Goal: Task Accomplishment & Management: Manage account settings

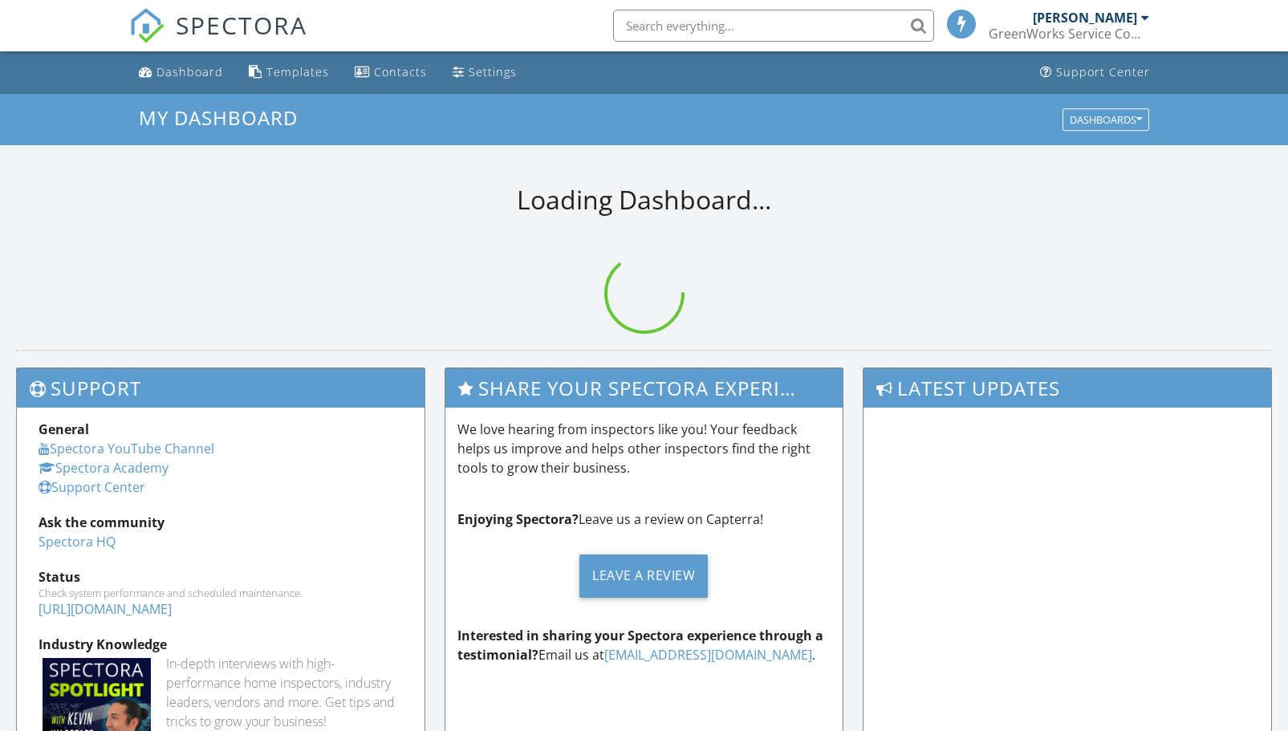
click at [759, 24] on input "text" at bounding box center [773, 26] width 321 height 32
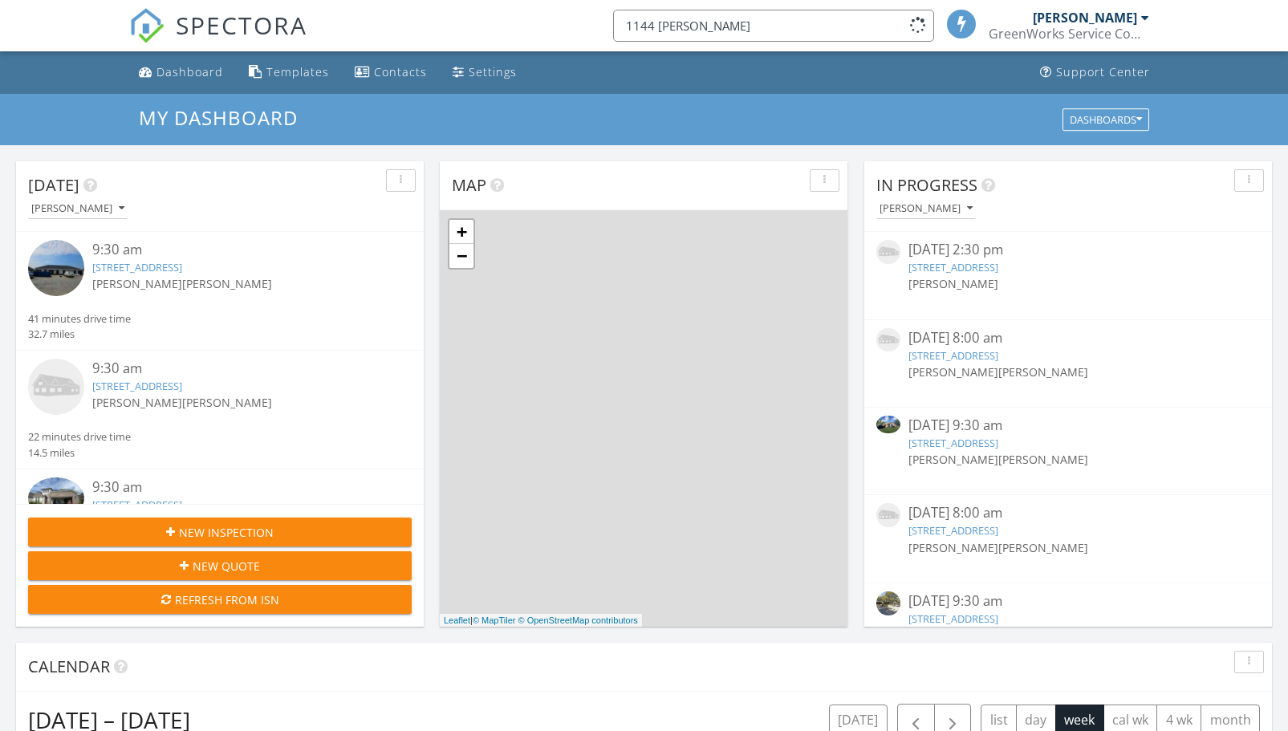
scroll to position [8, 8]
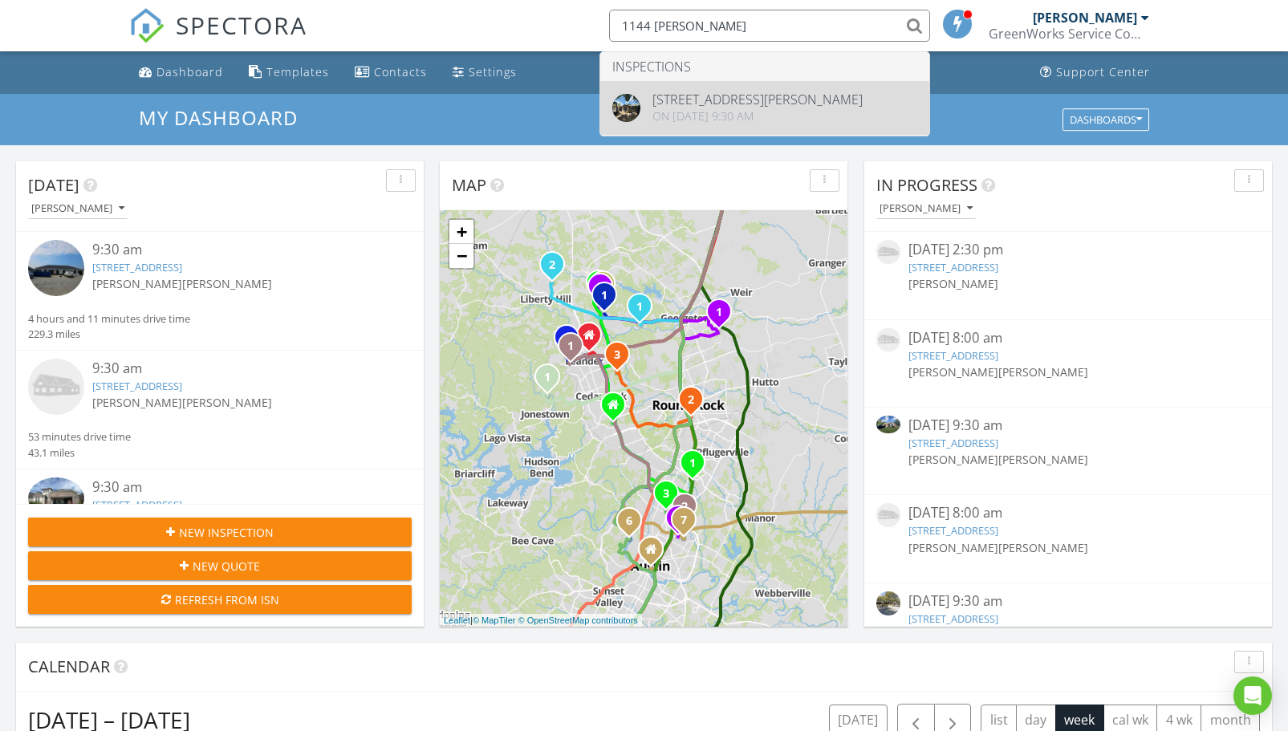
type input "1144 lynda"
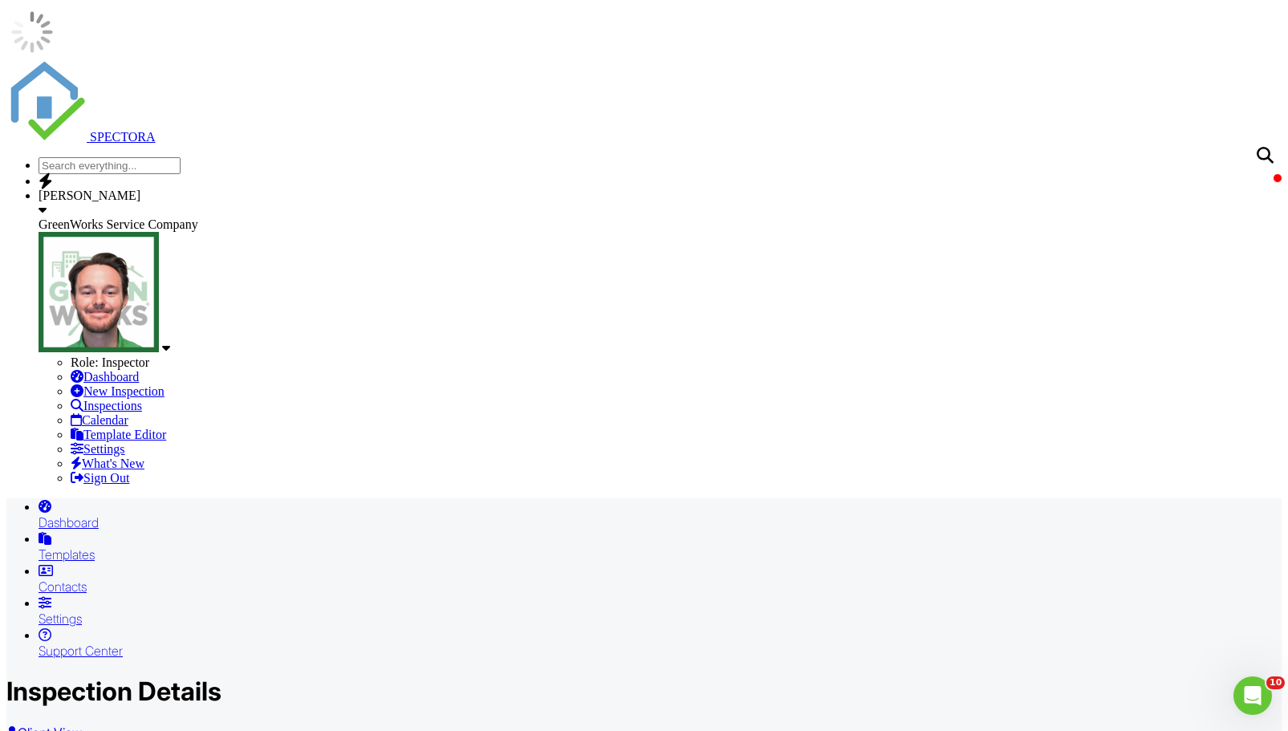
type input "C:\fakepath\1144 Lynda Ln - Wylie - TX - ELEV.pdf"
drag, startPoint x: 721, startPoint y: 201, endPoint x: 589, endPoint y: 203, distance: 132.4
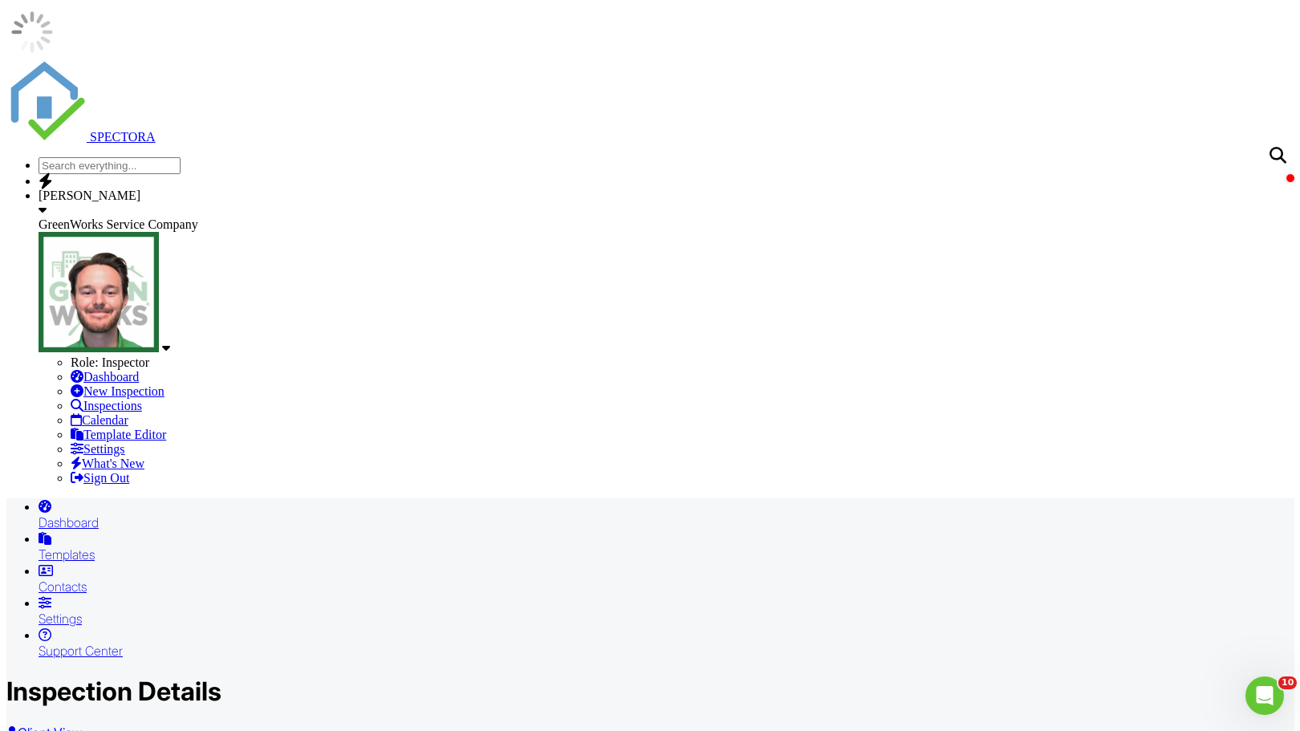
type input "Foundation Elevation Survey & Repair Plan - 1144 Lynda Ln"
click at [1047, 6] on div at bounding box center [643, 6] width 1275 height 0
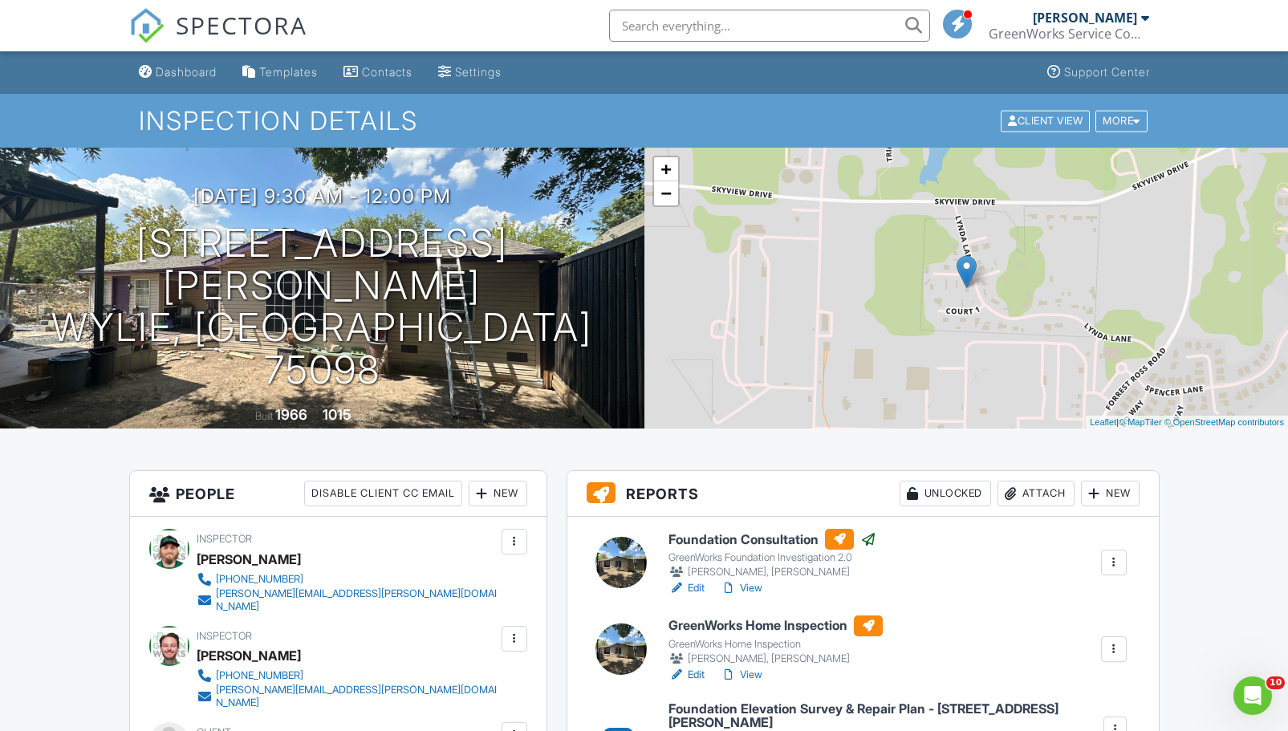
click at [740, 28] on input "text" at bounding box center [769, 26] width 321 height 32
type input "4627 lexington"
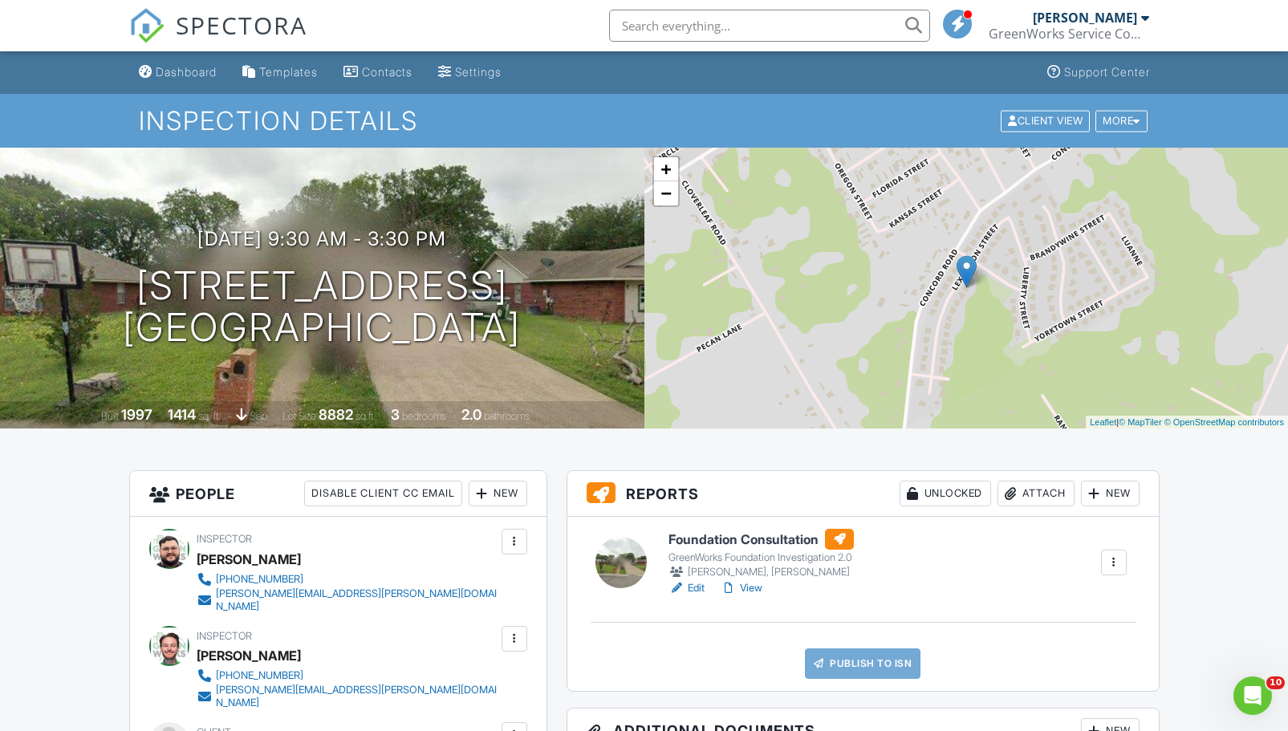
click at [1015, 499] on div at bounding box center [1011, 493] width 16 height 16
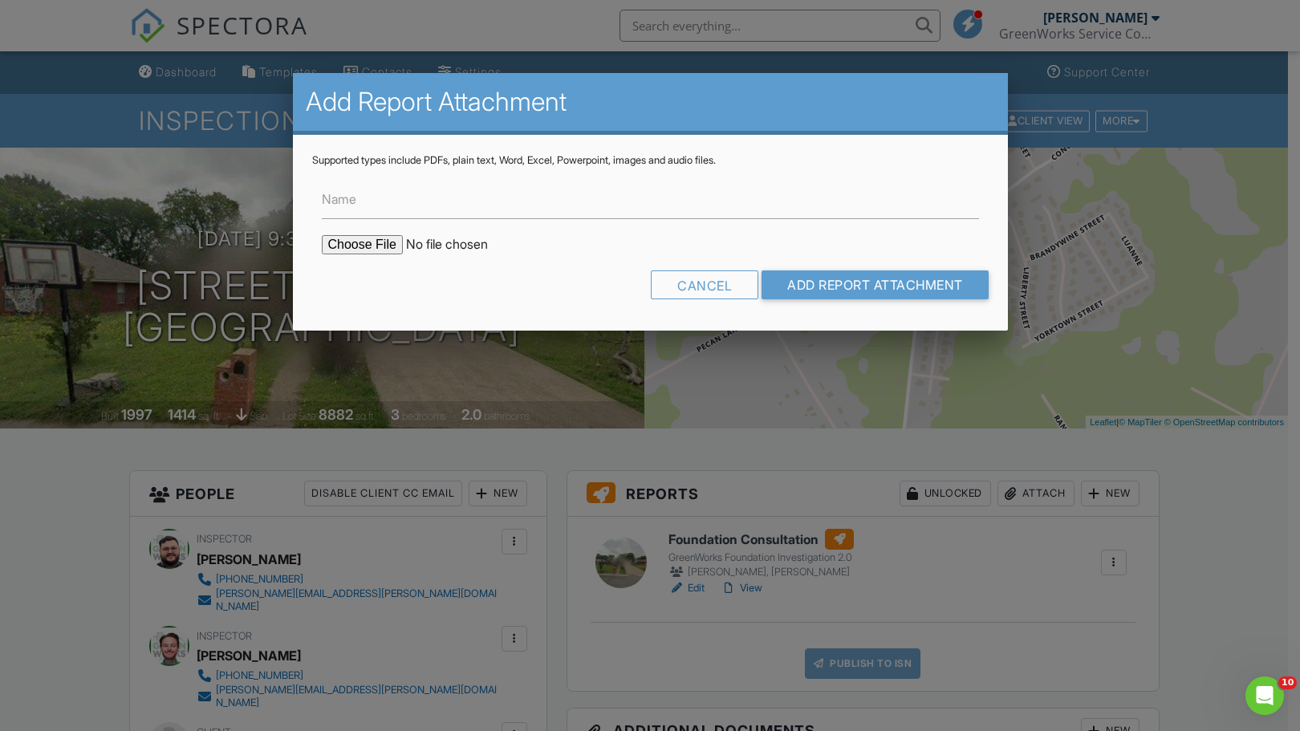
click at [377, 243] on input "file" at bounding box center [458, 244] width 273 height 19
type input "C:\fakepath\4627 Lexington St - Waco-TX-8-26-25.pdf"
click at [520, 187] on input "Name" at bounding box center [650, 199] width 657 height 39
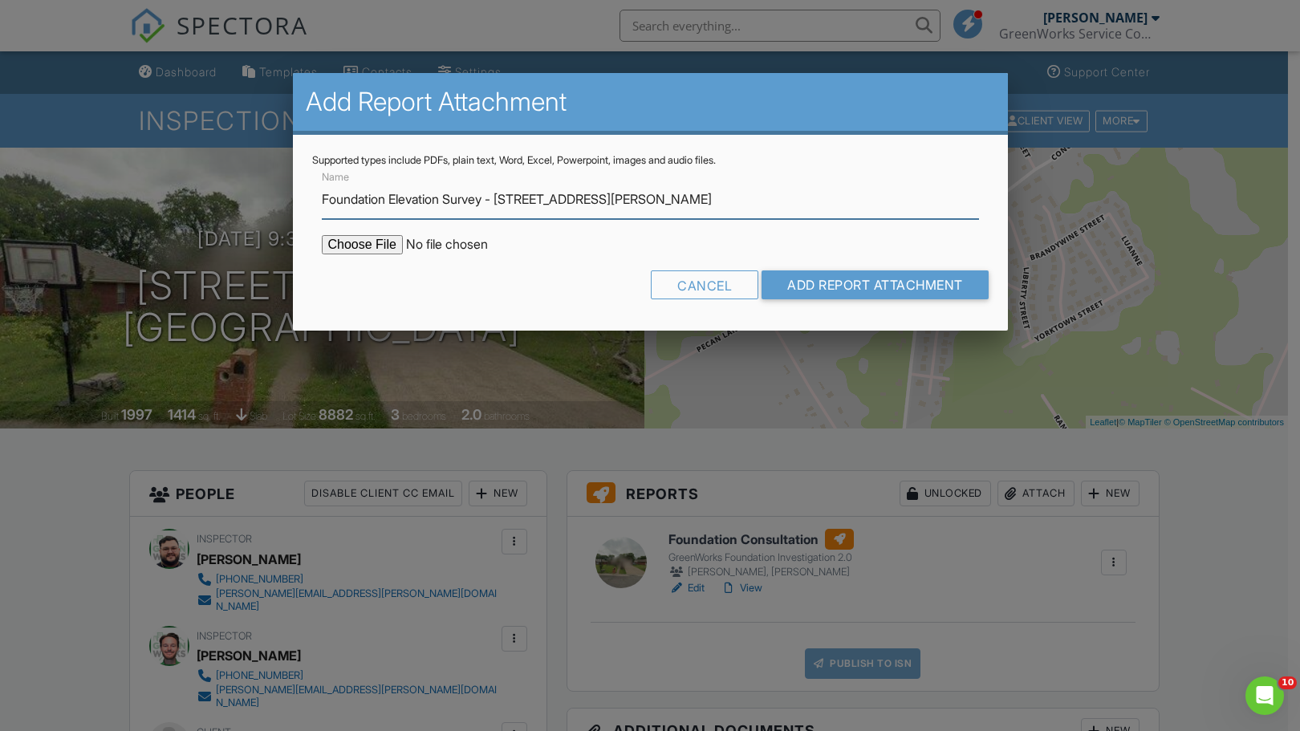
drag, startPoint x: 640, startPoint y: 207, endPoint x: 505, endPoint y: 193, distance: 135.5
click at [505, 193] on input "Foundation Elevation Survey - 104 Colette Ln" at bounding box center [650, 199] width 657 height 39
type input "Foundation Elevation Survey - [STREET_ADDRESS]"
click at [761, 270] on input "Add Report Attachment" at bounding box center [874, 284] width 227 height 29
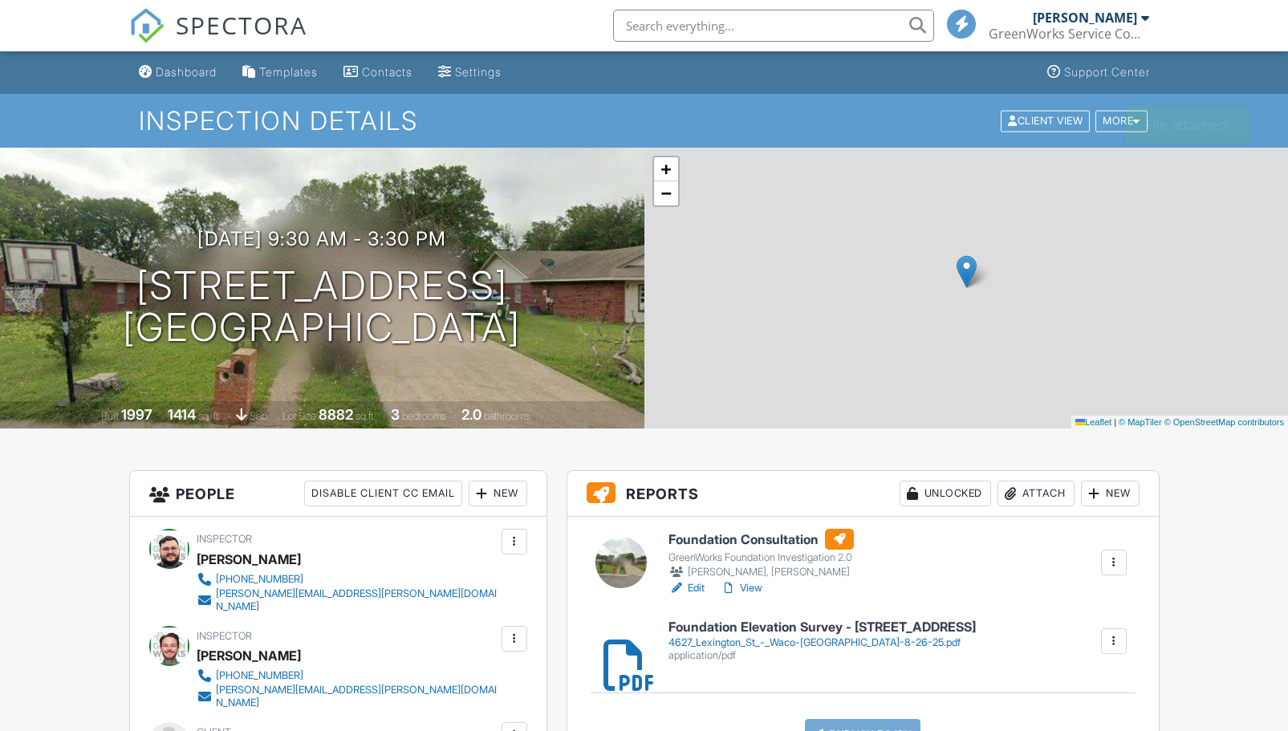
click at [780, 539] on h6 "Foundation Consultation" at bounding box center [760, 539] width 185 height 21
